Goal: Task Accomplishment & Management: Use online tool/utility

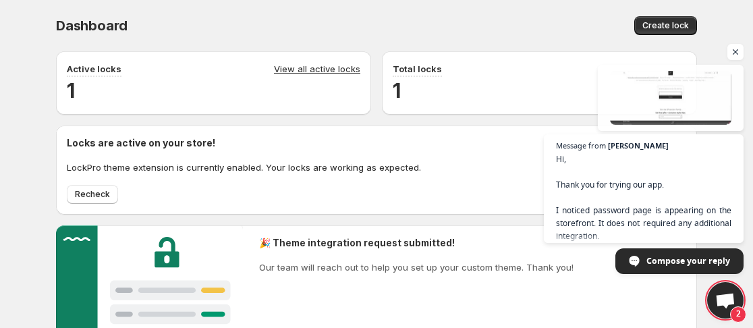
scroll to position [67, 0]
click at [493, 101] on h2 "1" at bounding box center [539, 90] width 293 height 27
click at [734, 49] on span "Open chat" at bounding box center [735, 52] width 17 height 17
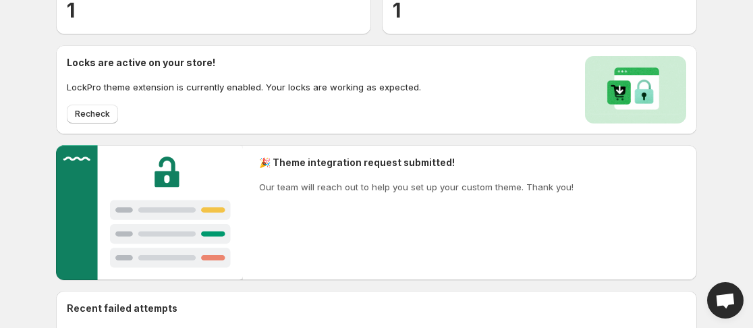
scroll to position [202, 0]
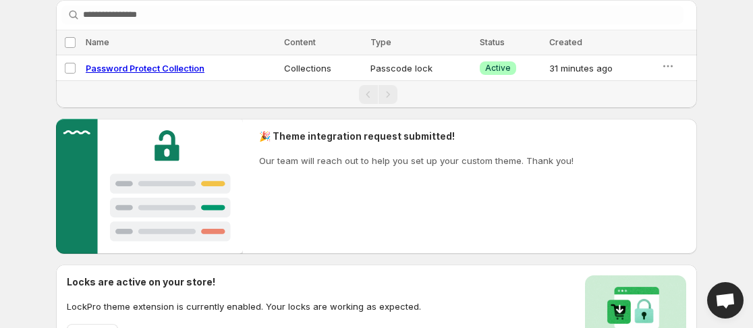
scroll to position [80, 0]
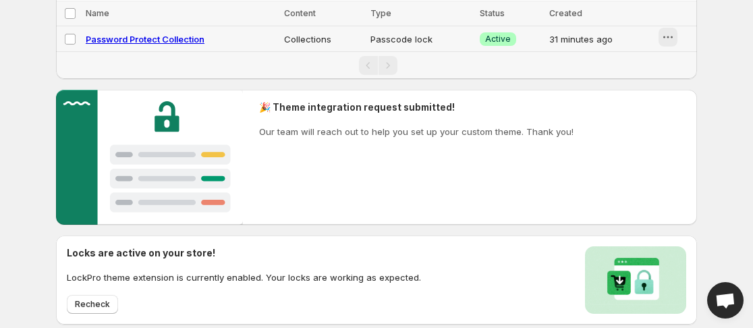
click at [661, 33] on icon "button" at bounding box center [667, 36] width 13 height 13
click at [76, 36] on td "Select lock" at bounding box center [69, 39] width 26 height 26
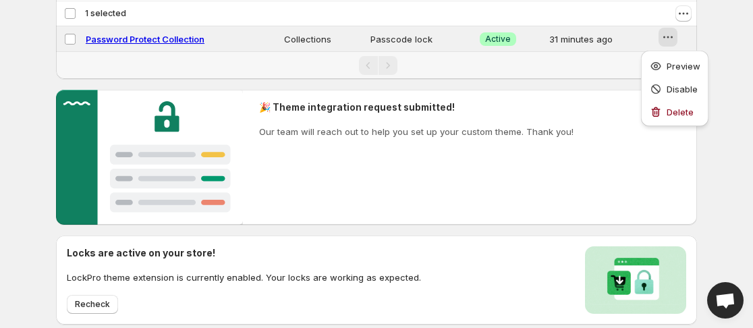
click at [618, 67] on div "Pagination" at bounding box center [377, 65] width 627 height 19
click at [683, 12] on icon "Actions" at bounding box center [683, 13] width 13 height 13
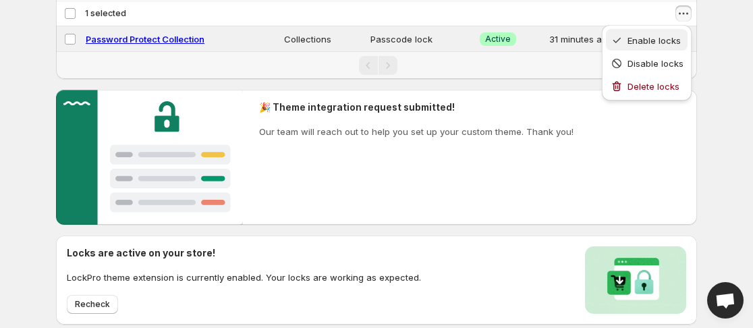
click at [661, 37] on span "Enable locks" at bounding box center [653, 40] width 53 height 11
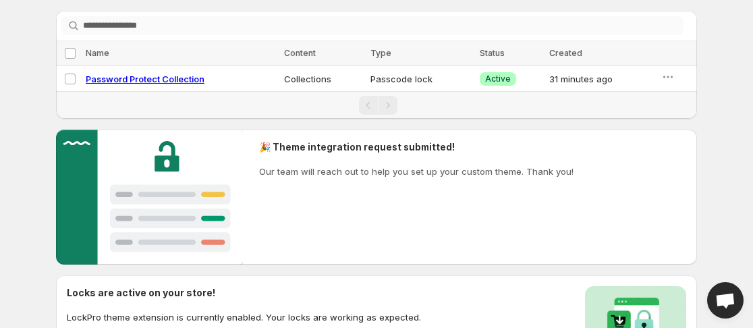
scroll to position [0, 0]
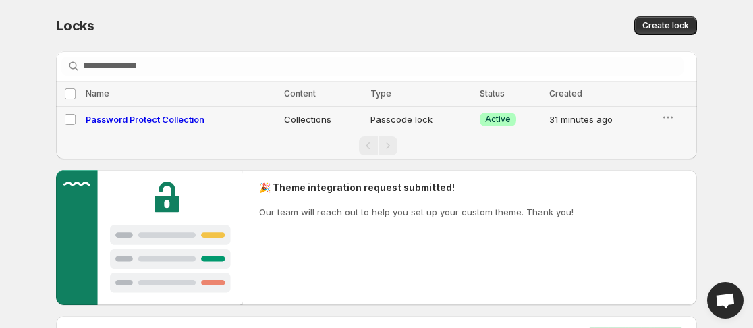
click at [170, 120] on span "Password Protect Collection" at bounding box center [145, 119] width 119 height 11
select select "**********"
select select "******"
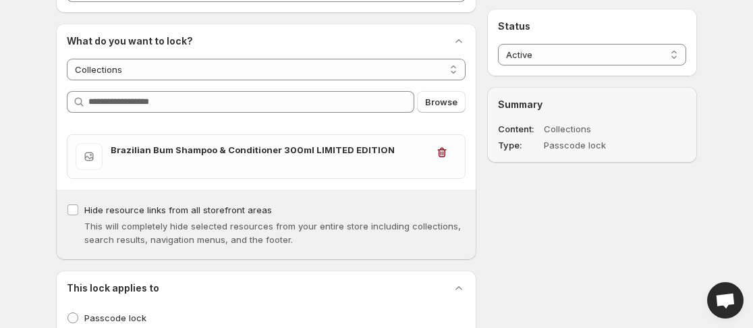
scroll to position [135, 0]
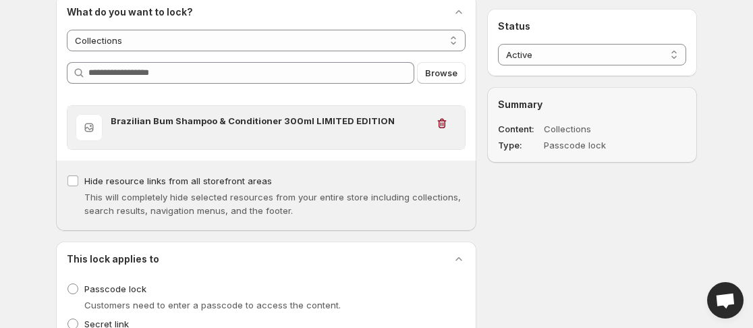
click at [394, 135] on div "Brazilian Bum Shampoo & Conditioner 300ml LIMITED EDITION" at bounding box center [269, 127] width 316 height 27
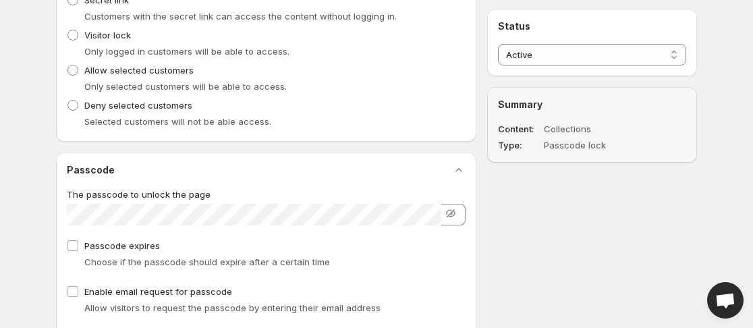
scroll to position [472, 0]
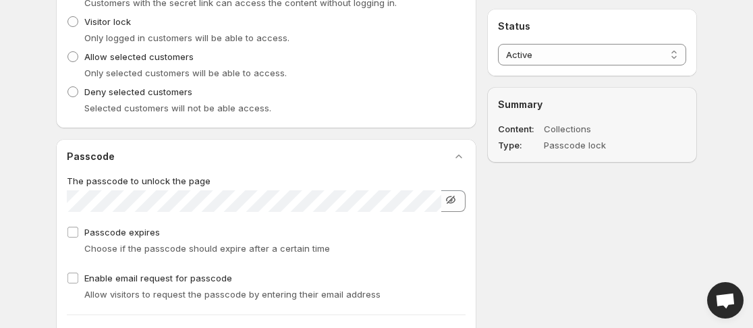
click at [451, 202] on icon "button" at bounding box center [451, 200] width 9 height 8
click at [451, 202] on icon "button" at bounding box center [450, 199] width 9 height 7
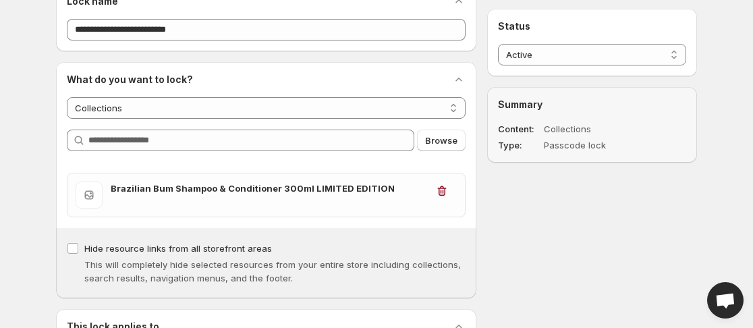
scroll to position [0, 0]
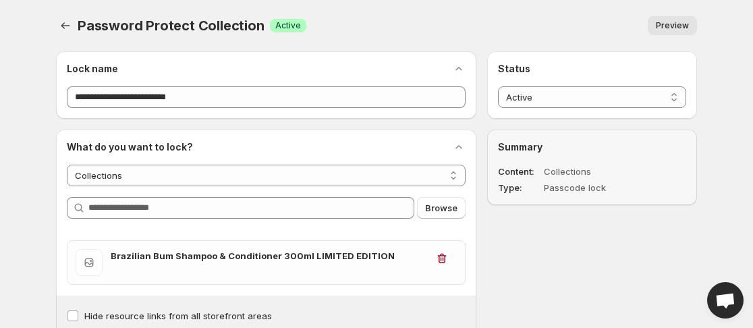
click at [680, 22] on span "Preview" at bounding box center [672, 25] width 33 height 11
